Goal: Transaction & Acquisition: Purchase product/service

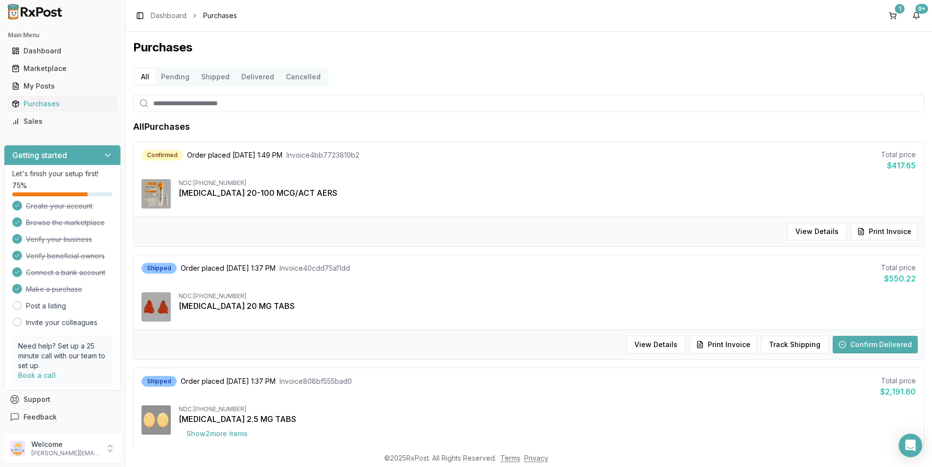
click at [170, 103] on input "search" at bounding box center [528, 103] width 791 height 18
type input "*******"
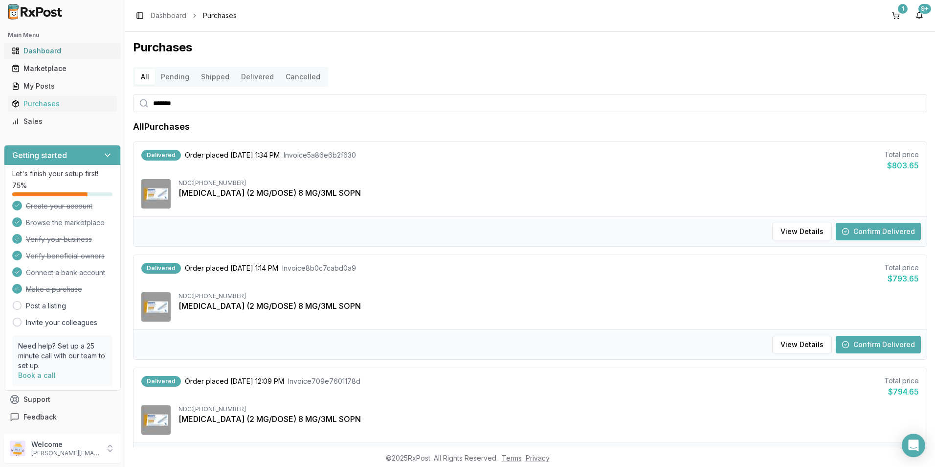
click at [37, 51] on div "Dashboard" at bounding box center [62, 51] width 101 height 10
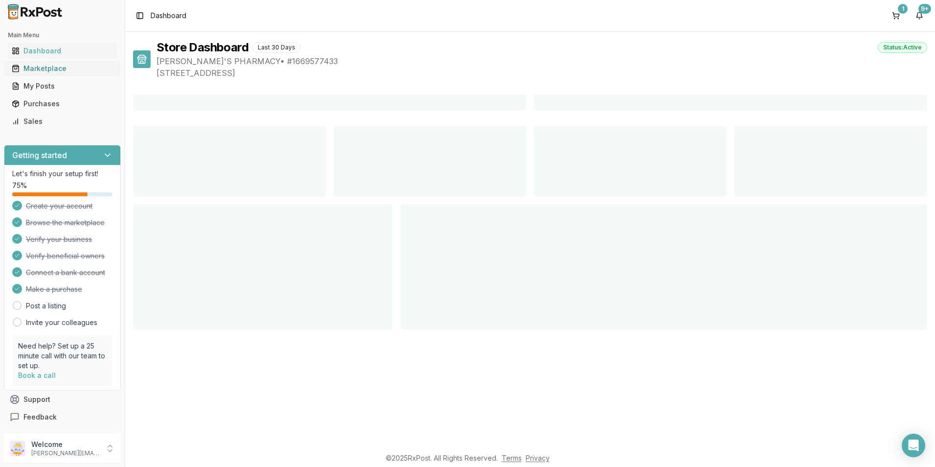
click at [37, 64] on div "Marketplace" at bounding box center [62, 69] width 101 height 10
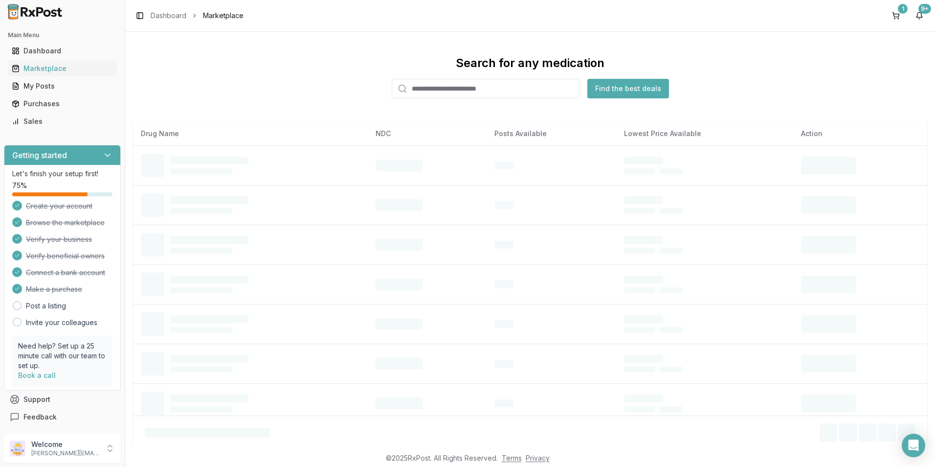
click at [419, 86] on input "search" at bounding box center [486, 89] width 188 height 20
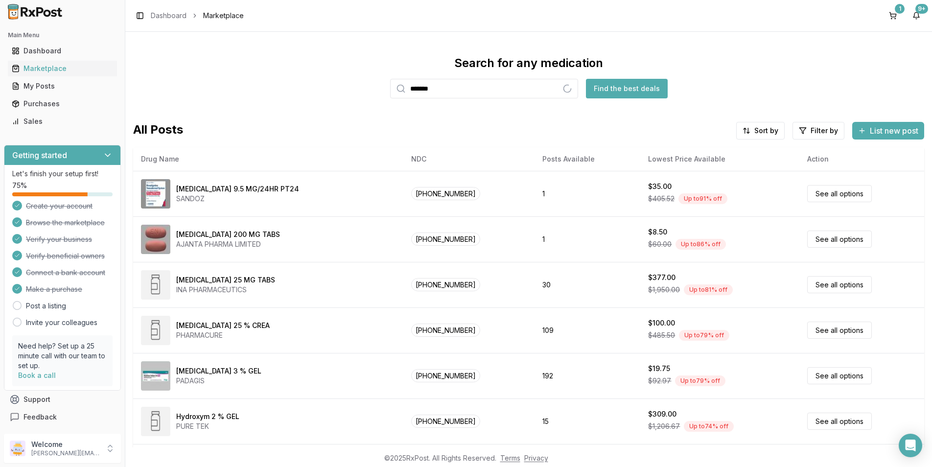
type input "*******"
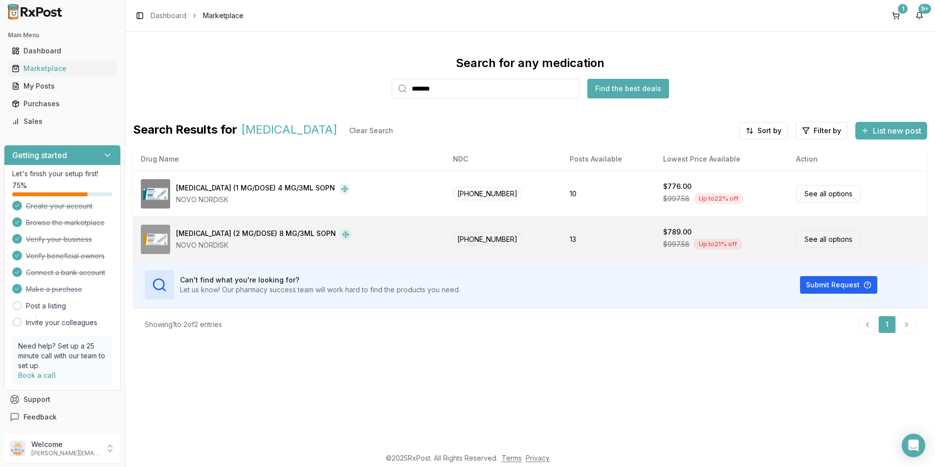
click at [246, 232] on div "[MEDICAL_DATA] (2 MG/DOSE) 8 MG/3ML SOPN" at bounding box center [256, 234] width 160 height 12
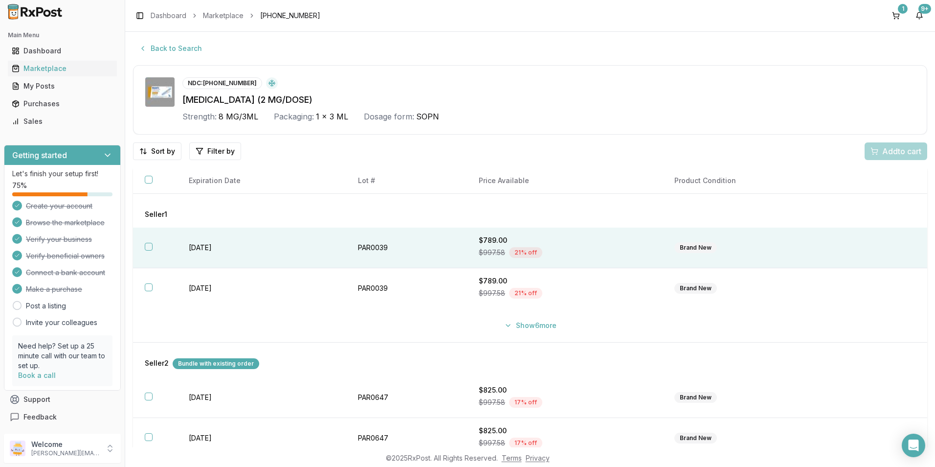
click at [150, 244] on button "button" at bounding box center [149, 247] width 8 height 8
click at [903, 149] on span "Add 1 to cart" at bounding box center [900, 151] width 43 height 12
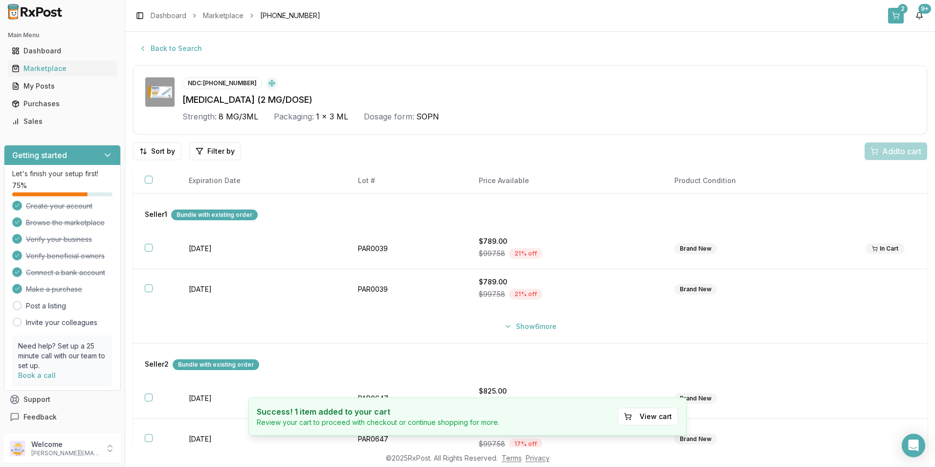
click at [902, 12] on div "2" at bounding box center [903, 9] width 10 height 10
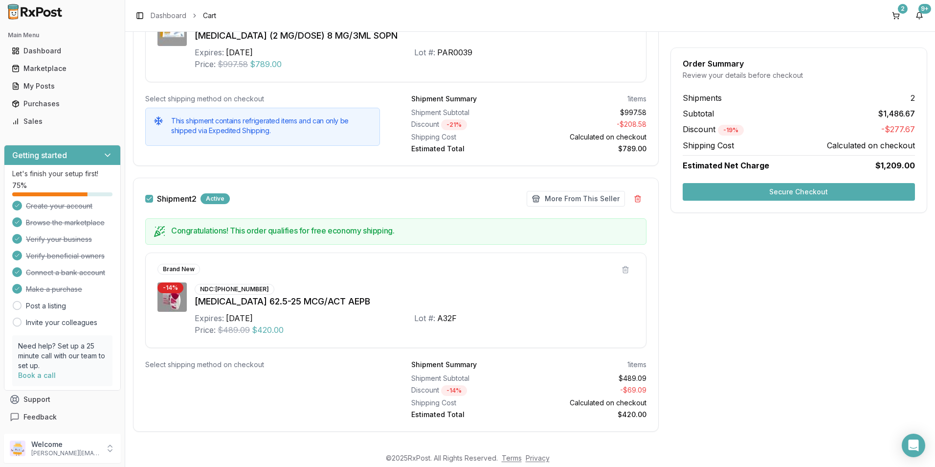
scroll to position [245, 0]
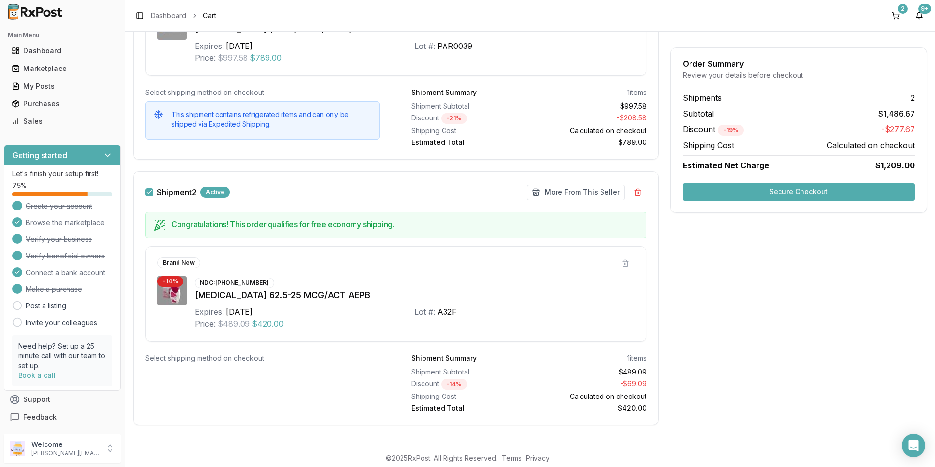
click at [747, 195] on button "Secure Checkout" at bounding box center [799, 192] width 232 height 18
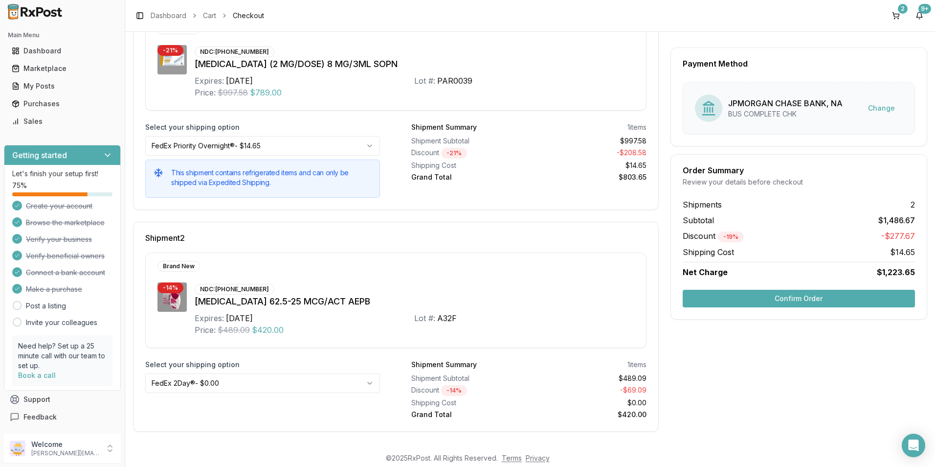
scroll to position [8, 0]
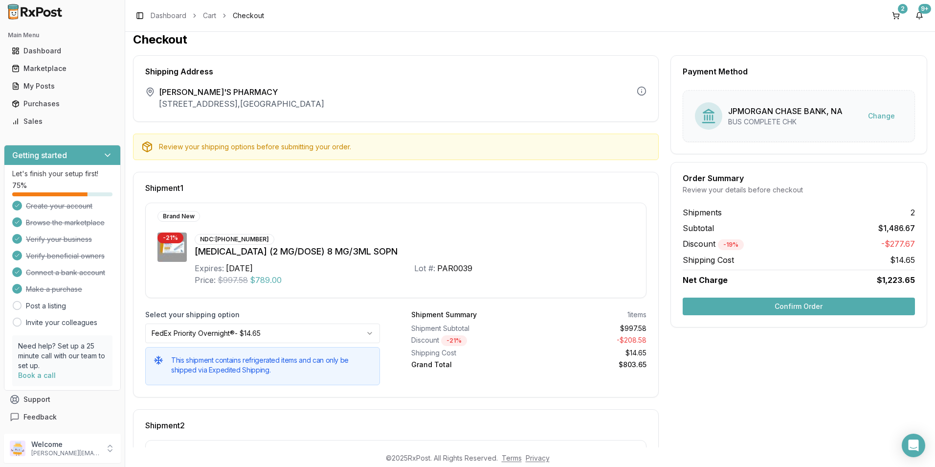
click at [761, 299] on button "Confirm Order" at bounding box center [799, 306] width 232 height 18
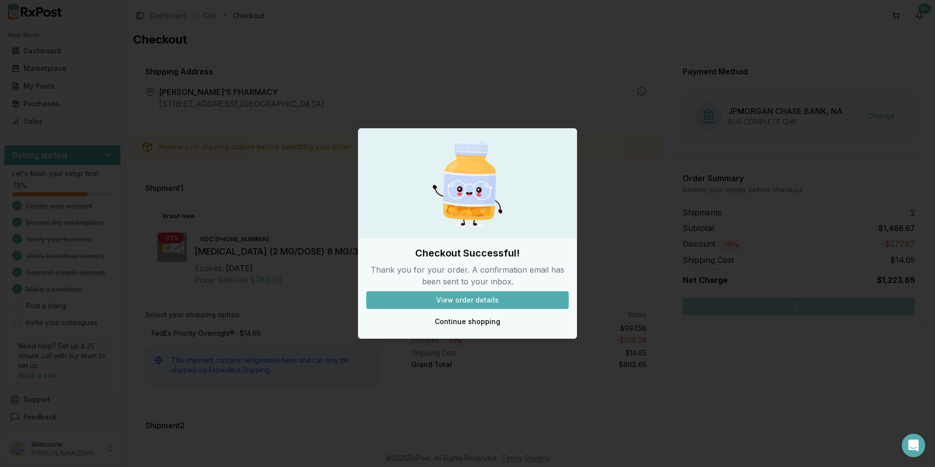
drag, startPoint x: 763, startPoint y: 299, endPoint x: 749, endPoint y: 306, distance: 16.0
click at [763, 300] on div at bounding box center [467, 233] width 935 height 467
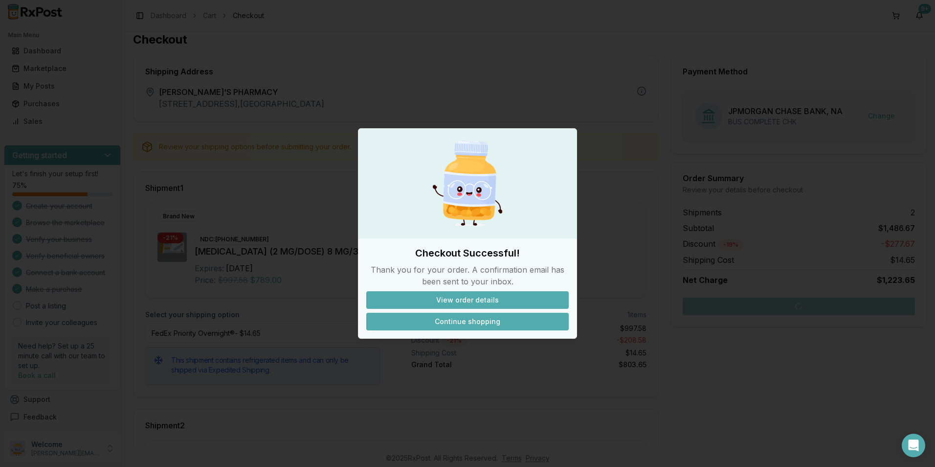
click at [493, 323] on button "Continue shopping" at bounding box center [467, 322] width 203 height 18
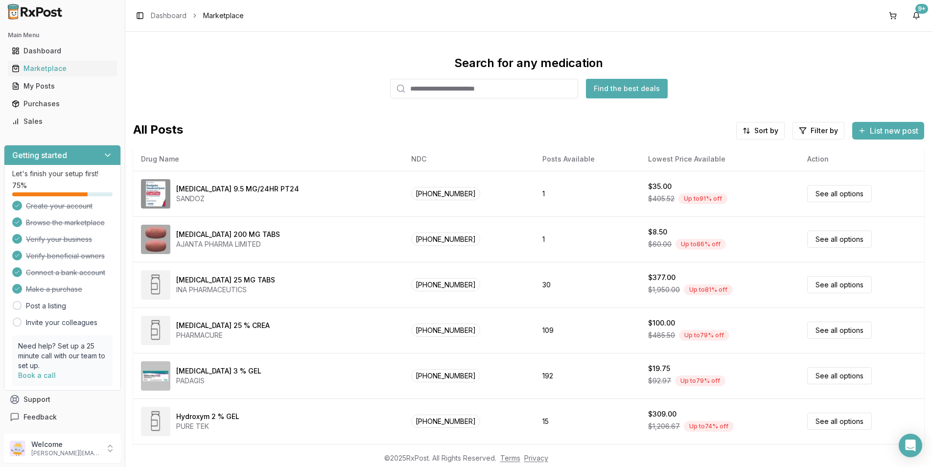
click at [438, 88] on input "search" at bounding box center [484, 89] width 188 height 20
type input "******"
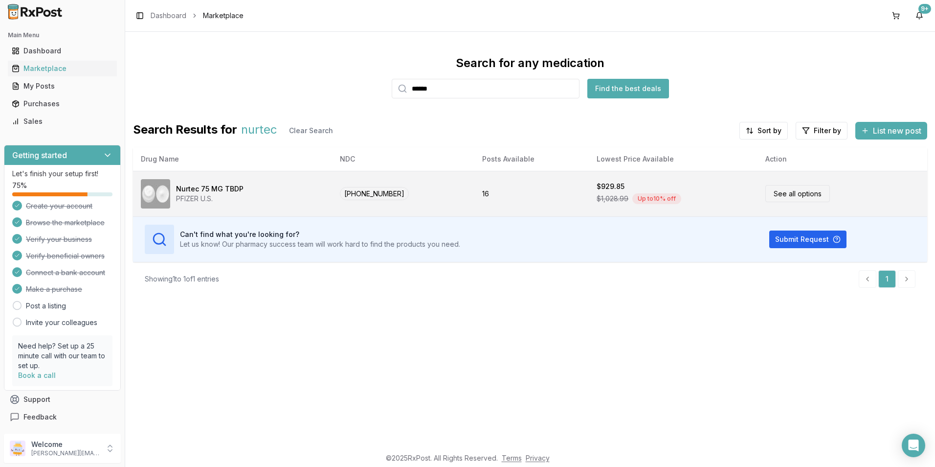
click at [774, 196] on link "See all options" at bounding box center [798, 193] width 65 height 17
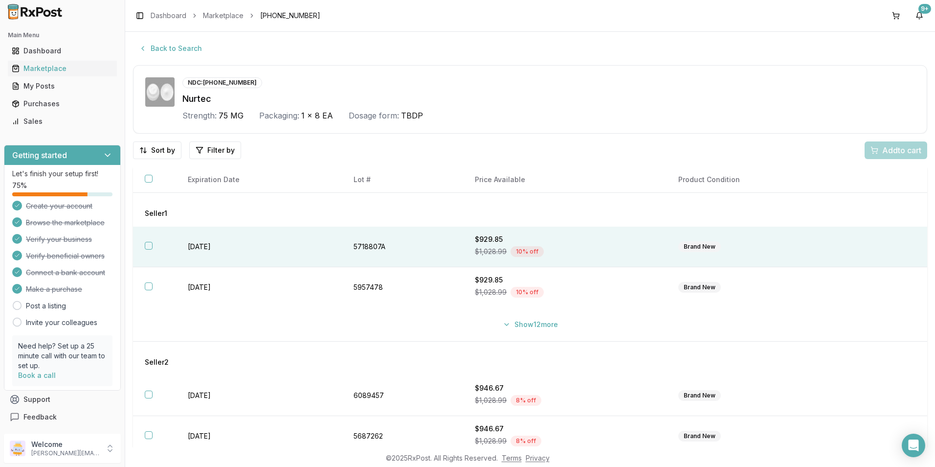
click at [149, 243] on button "button" at bounding box center [149, 246] width 8 height 8
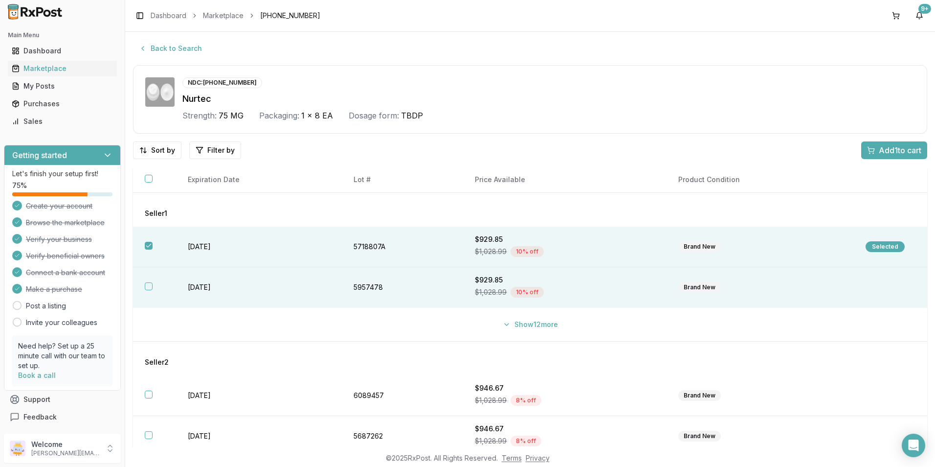
click at [147, 286] on button "button" at bounding box center [149, 286] width 8 height 8
click at [880, 151] on span "Add 2 to cart" at bounding box center [900, 150] width 44 height 12
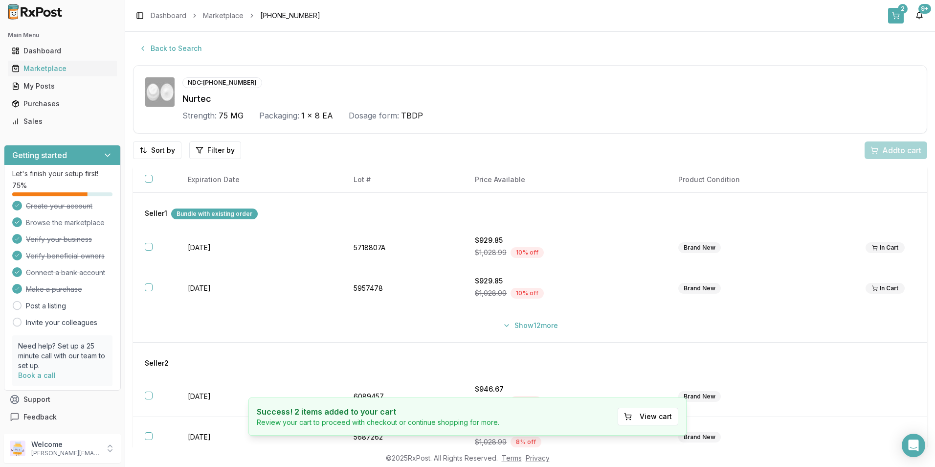
click at [898, 11] on button "2" at bounding box center [896, 16] width 16 height 16
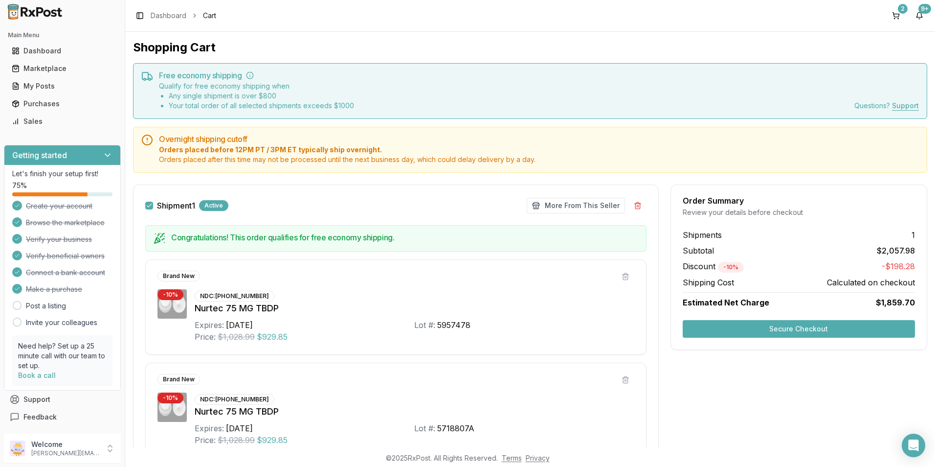
click at [793, 332] on button "Secure Checkout" at bounding box center [799, 329] width 232 height 18
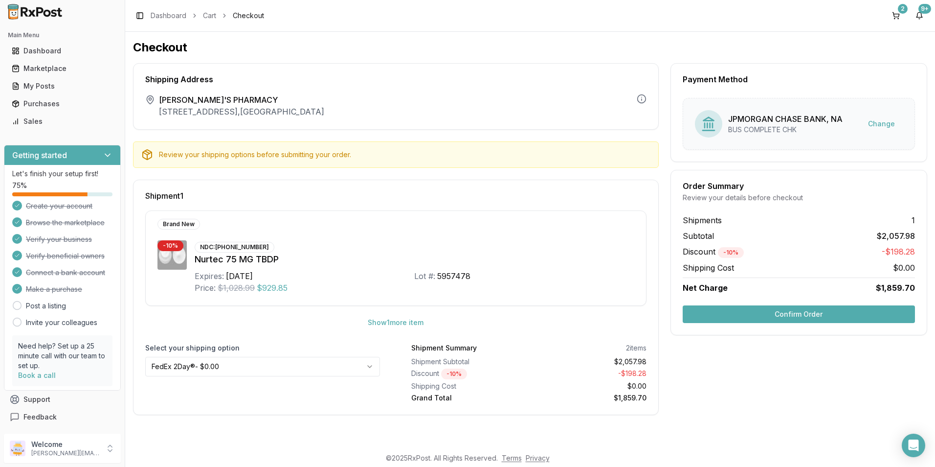
click at [794, 316] on button "Confirm Order" at bounding box center [799, 314] width 232 height 18
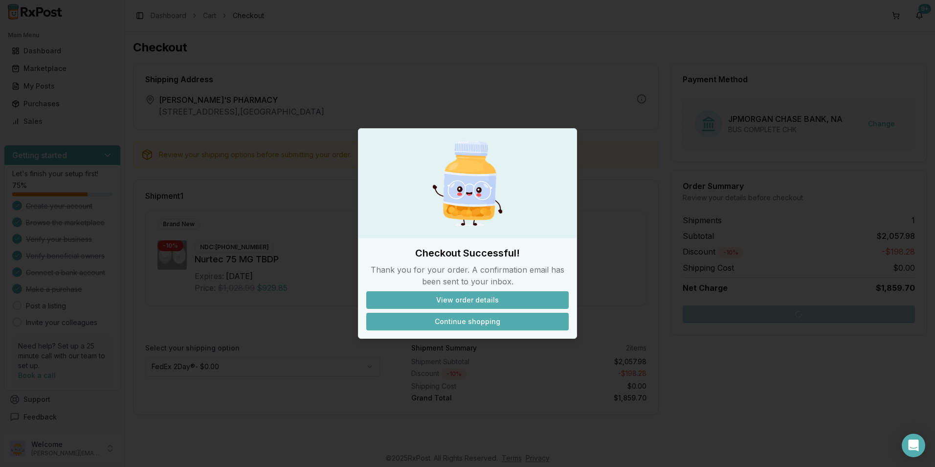
click at [465, 326] on button "Continue shopping" at bounding box center [467, 322] width 203 height 18
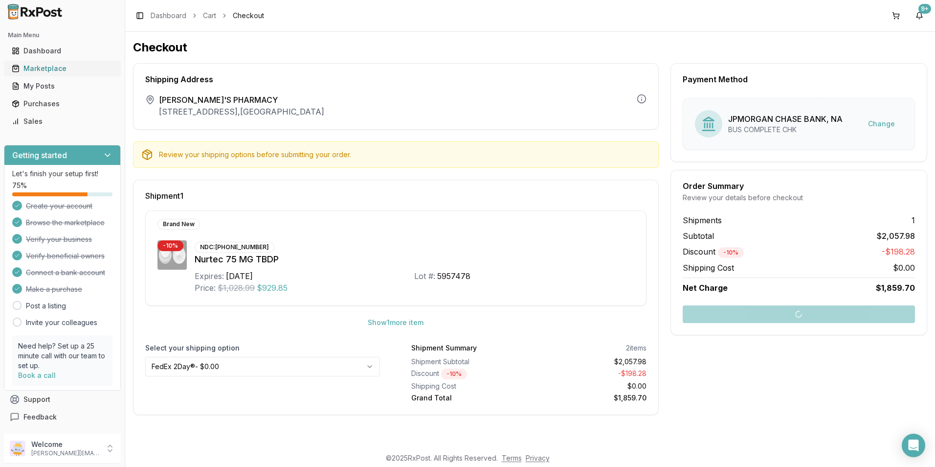
click at [41, 66] on div "Marketplace" at bounding box center [62, 69] width 101 height 10
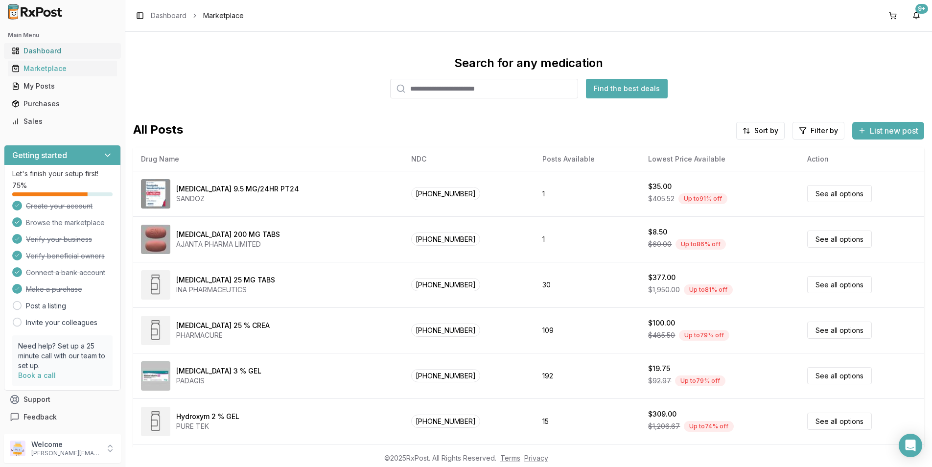
click at [48, 48] on div "Dashboard" at bounding box center [62, 51] width 101 height 10
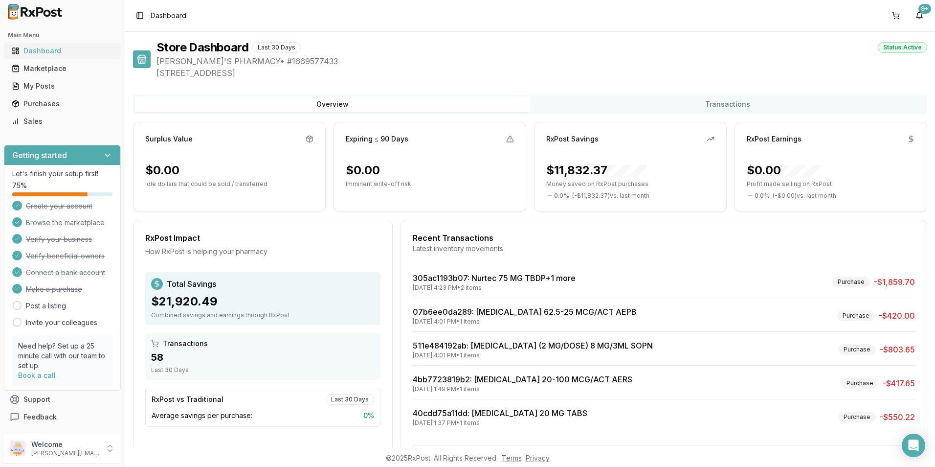
click at [45, 47] on div "Dashboard" at bounding box center [62, 51] width 101 height 10
click at [498, 135] on div "Expiring ≤ 90 Days" at bounding box center [430, 139] width 168 height 10
